Goal: Transaction & Acquisition: Purchase product/service

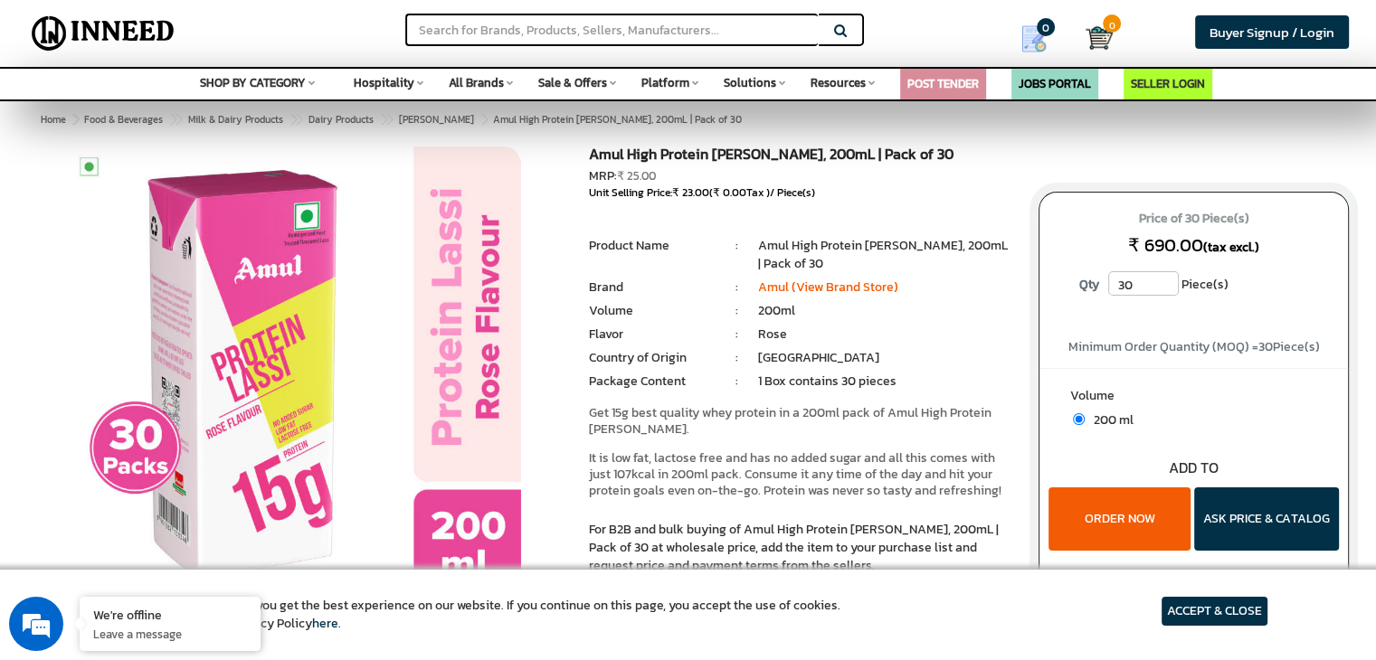
click at [1167, 292] on input "30" at bounding box center [1143, 283] width 71 height 24
drag, startPoint x: 1167, startPoint y: 292, endPoint x: 1139, endPoint y: 282, distance: 28.9
click at [1139, 282] on input "37" at bounding box center [1143, 283] width 71 height 24
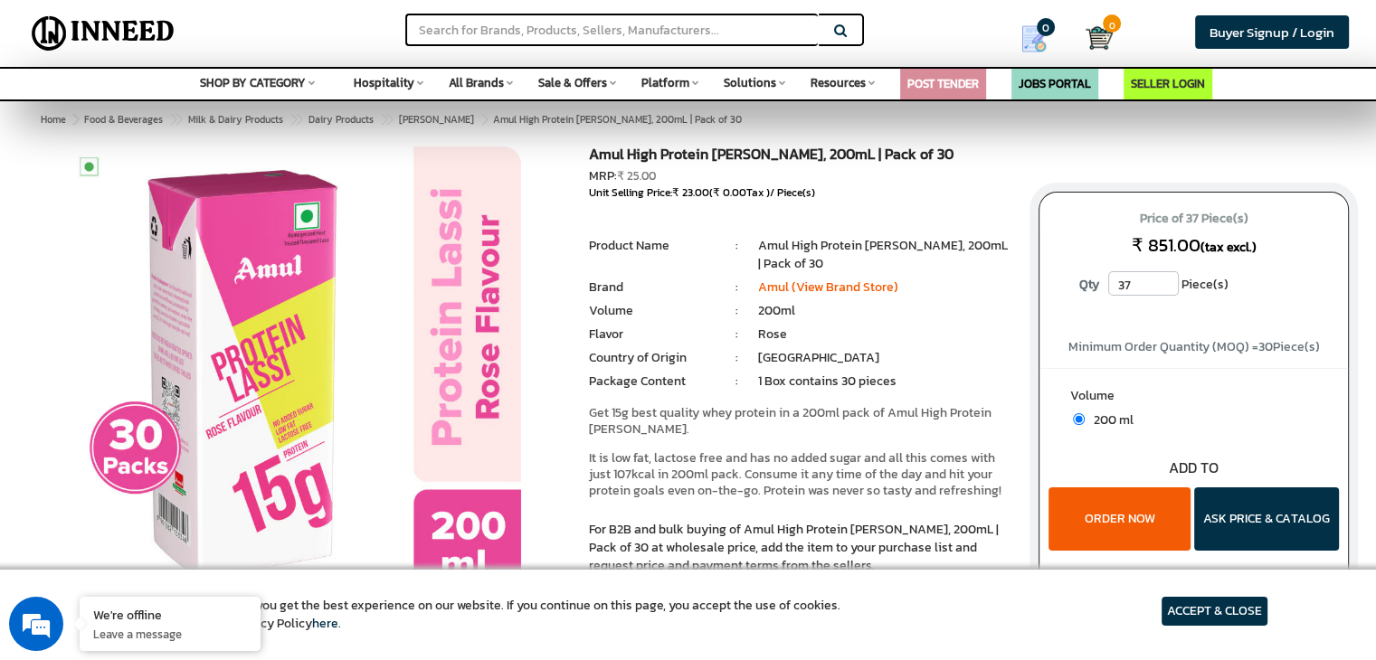
click at [1139, 282] on input "37" at bounding box center [1143, 283] width 71 height 24
click at [1169, 280] on input "38" at bounding box center [1143, 283] width 71 height 24
click at [1169, 280] on input "39" at bounding box center [1143, 283] width 71 height 24
click at [1169, 280] on input "40" at bounding box center [1143, 283] width 71 height 24
click at [1169, 280] on input "41" at bounding box center [1143, 283] width 71 height 24
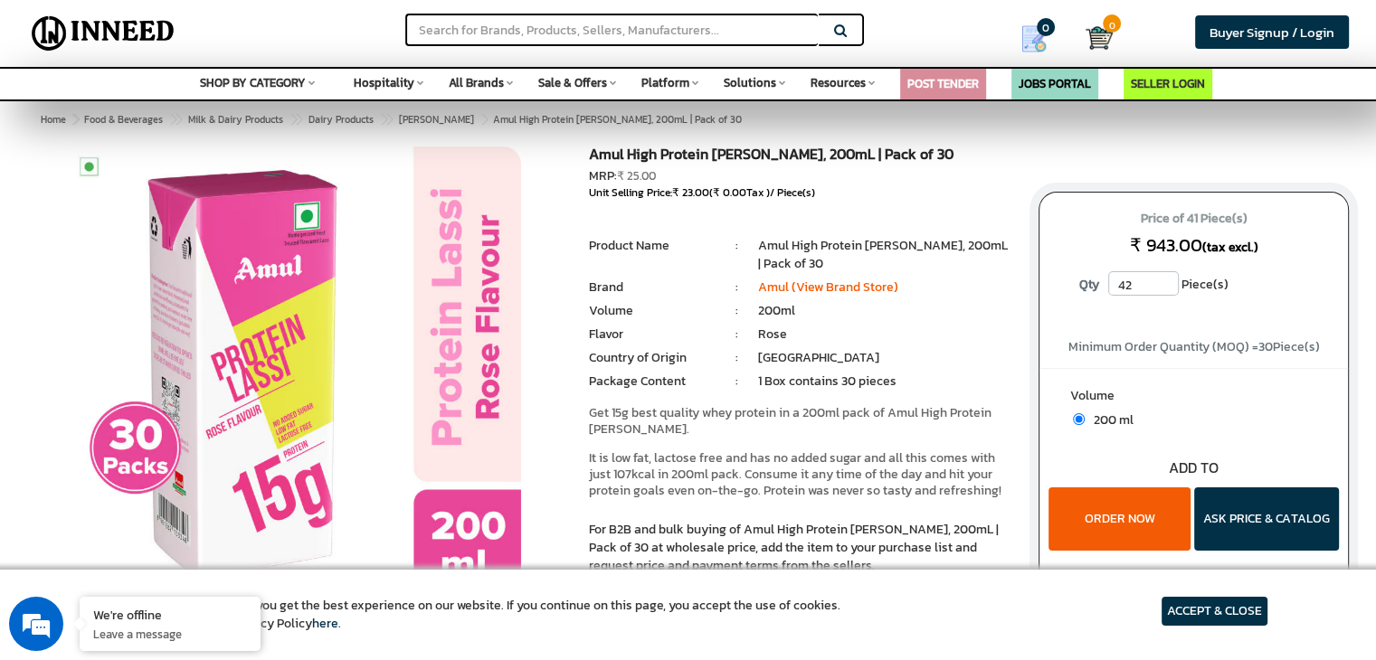
click at [1169, 280] on input "42" at bounding box center [1143, 283] width 71 height 24
click at [1169, 280] on input "43" at bounding box center [1143, 283] width 71 height 24
click at [1169, 280] on input "44" at bounding box center [1143, 283] width 71 height 24
click at [1169, 280] on input "45" at bounding box center [1143, 283] width 71 height 24
click at [1169, 280] on input "46" at bounding box center [1143, 283] width 71 height 24
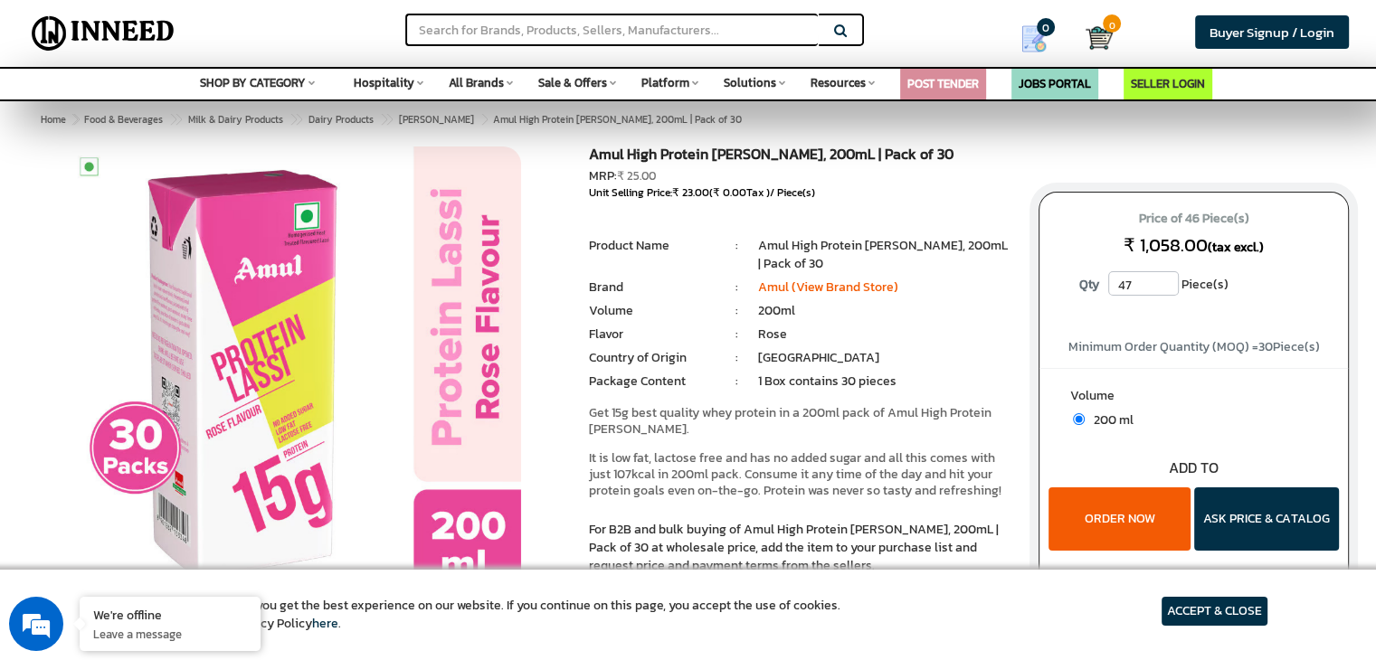
click at [1169, 280] on input "47" at bounding box center [1143, 283] width 71 height 24
click at [1169, 280] on input "48" at bounding box center [1143, 283] width 71 height 24
click at [1169, 280] on input "49" at bounding box center [1143, 283] width 71 height 24
click at [1169, 280] on input "50" at bounding box center [1143, 283] width 71 height 24
click at [1169, 280] on input "51" at bounding box center [1143, 283] width 71 height 24
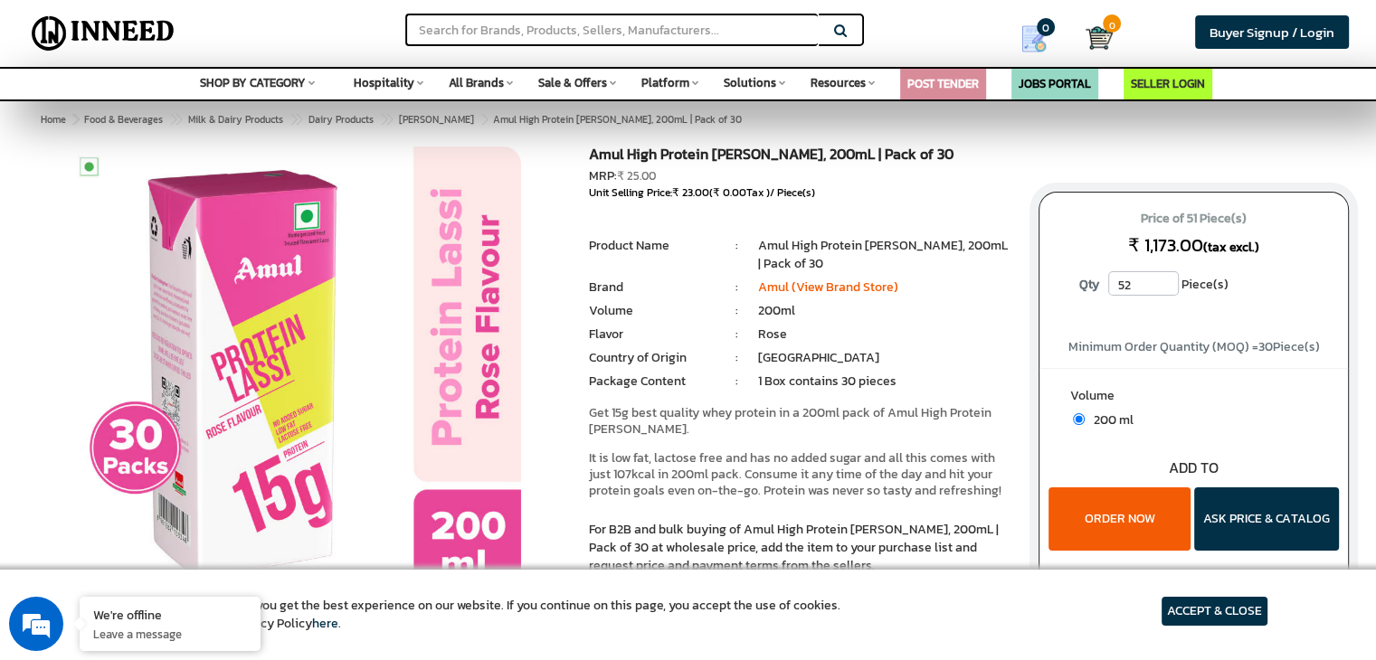
click at [1169, 280] on input "52" at bounding box center [1143, 283] width 71 height 24
click at [1169, 280] on input "53" at bounding box center [1143, 283] width 71 height 24
click at [1169, 280] on input "54" at bounding box center [1143, 283] width 71 height 24
click at [1169, 280] on input "55" at bounding box center [1143, 283] width 71 height 24
click at [1169, 280] on input "56" at bounding box center [1143, 283] width 71 height 24
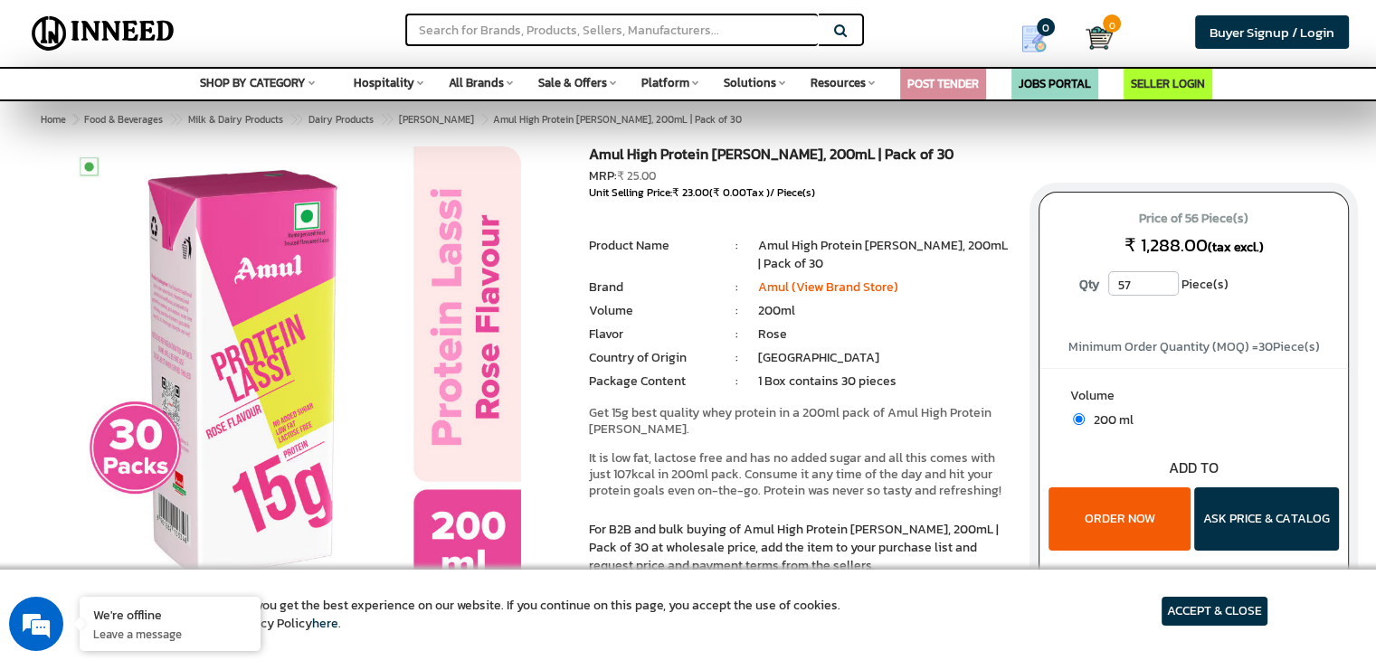
click at [1169, 280] on input "57" at bounding box center [1143, 283] width 71 height 24
click at [1169, 280] on input "58" at bounding box center [1143, 283] width 71 height 24
click at [1169, 280] on input "59" at bounding box center [1143, 283] width 71 height 24
click at [1169, 280] on input "60" at bounding box center [1143, 283] width 71 height 24
type input "6"
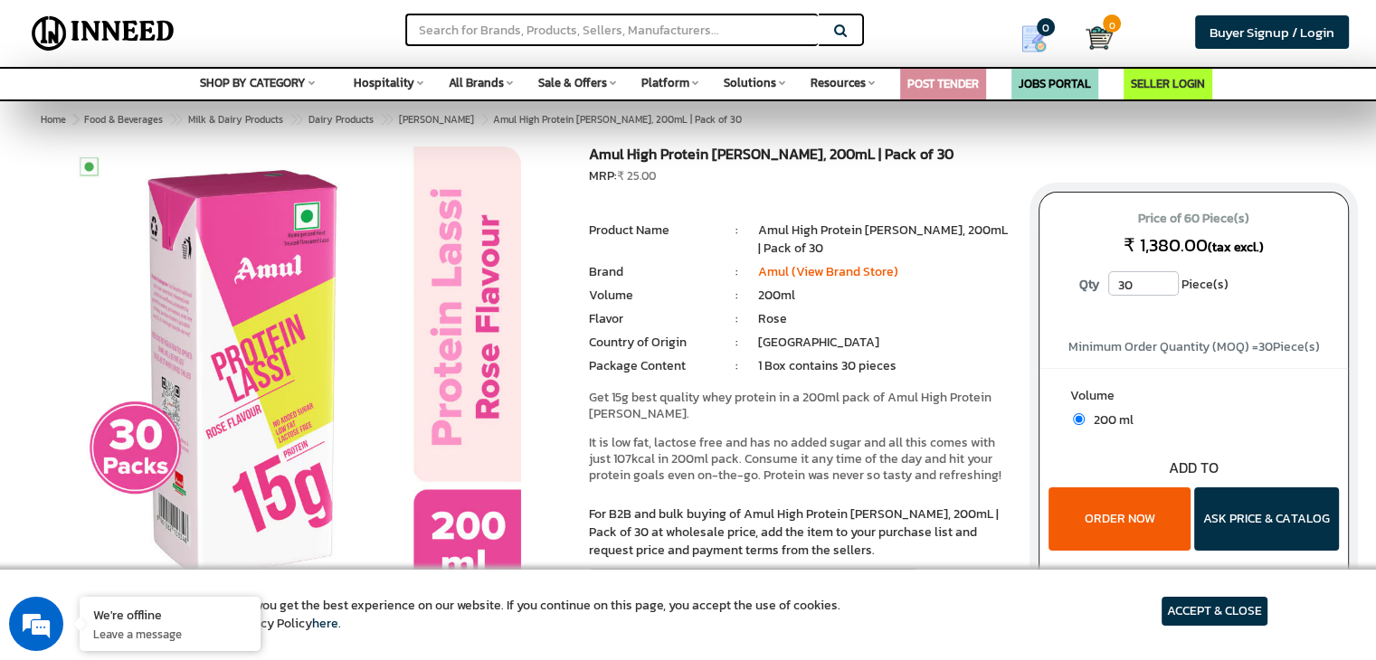
type input "30"
click at [1048, 487] on button "ORDER NOW" at bounding box center [1119, 518] width 142 height 63
